Goal: Transaction & Acquisition: Purchase product/service

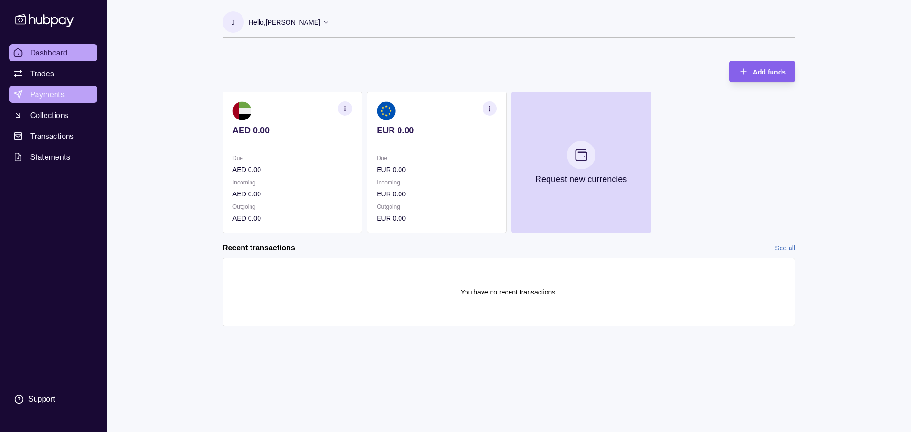
click at [56, 89] on span "Payments" at bounding box center [47, 94] width 34 height 11
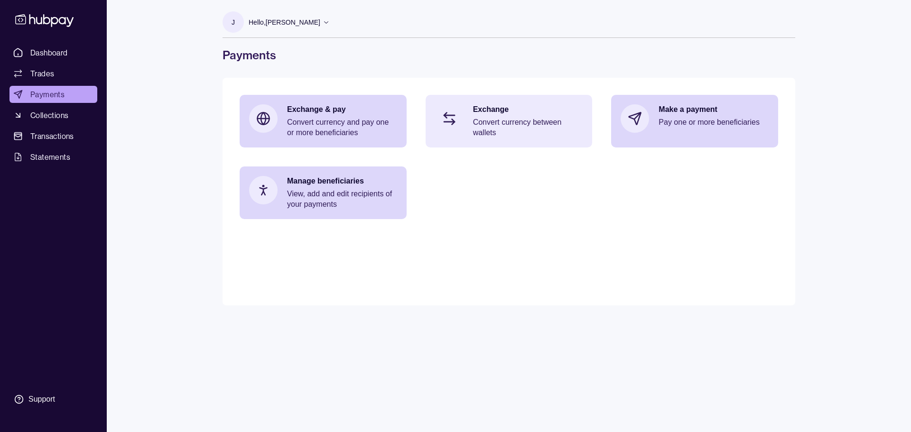
click at [460, 130] on section at bounding box center [449, 118] width 31 height 31
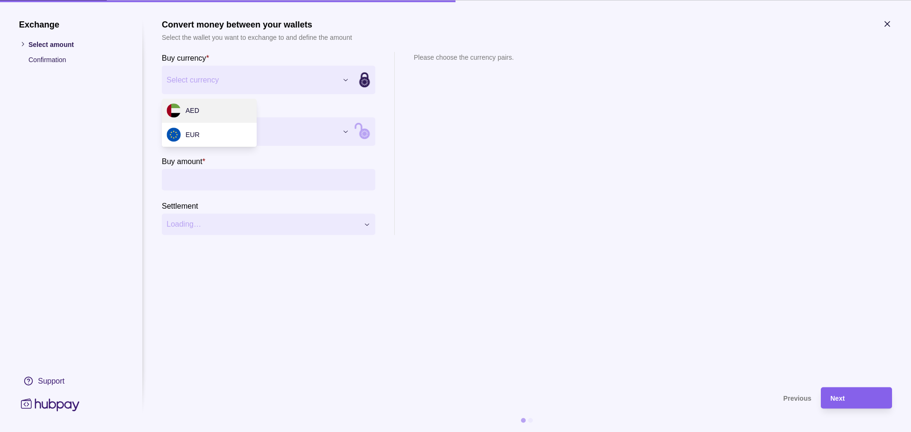
click at [217, 432] on div "Exchange Select amount Confirmation Support Convert money between your wallets …" at bounding box center [455, 432] width 911 height 0
drag, startPoint x: 201, startPoint y: 143, endPoint x: 201, endPoint y: 135, distance: 8.1
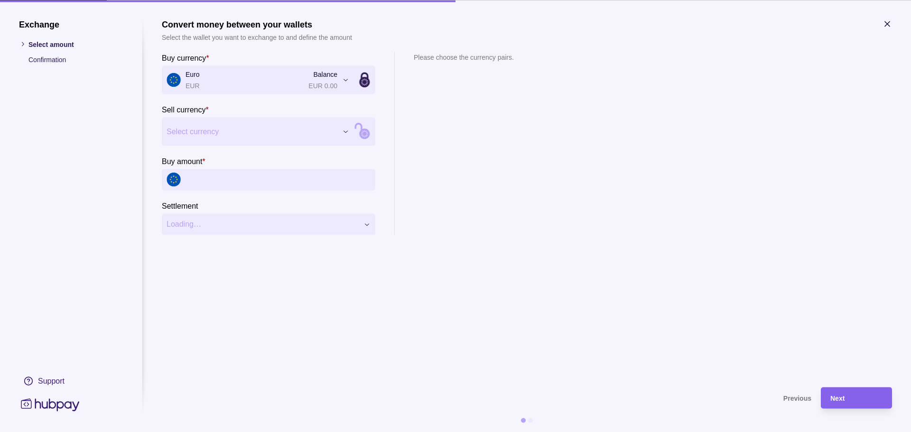
click at [201, 432] on div "Exchange Select amount Confirmation Support Convert money between your wallets …" at bounding box center [455, 432] width 911 height 0
click at [205, 173] on input "Buy amount *" at bounding box center [277, 179] width 185 height 21
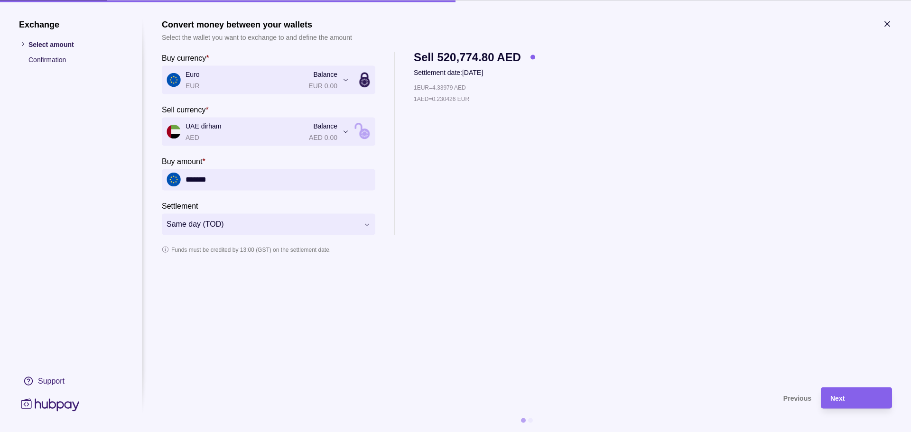
type input "*******"
click at [454, 196] on div "1 EUR = 4.33979 AED 1 AED = 0.230426 EUR" at bounding box center [474, 158] width 121 height 153
drag, startPoint x: 436, startPoint y: 87, endPoint x: 458, endPoint y: 86, distance: 21.4
click at [458, 86] on p "1 EUR = 4.33979 AED" at bounding box center [440, 87] width 52 height 10
copy p "4.33979"
